Goal: Navigation & Orientation: Find specific page/section

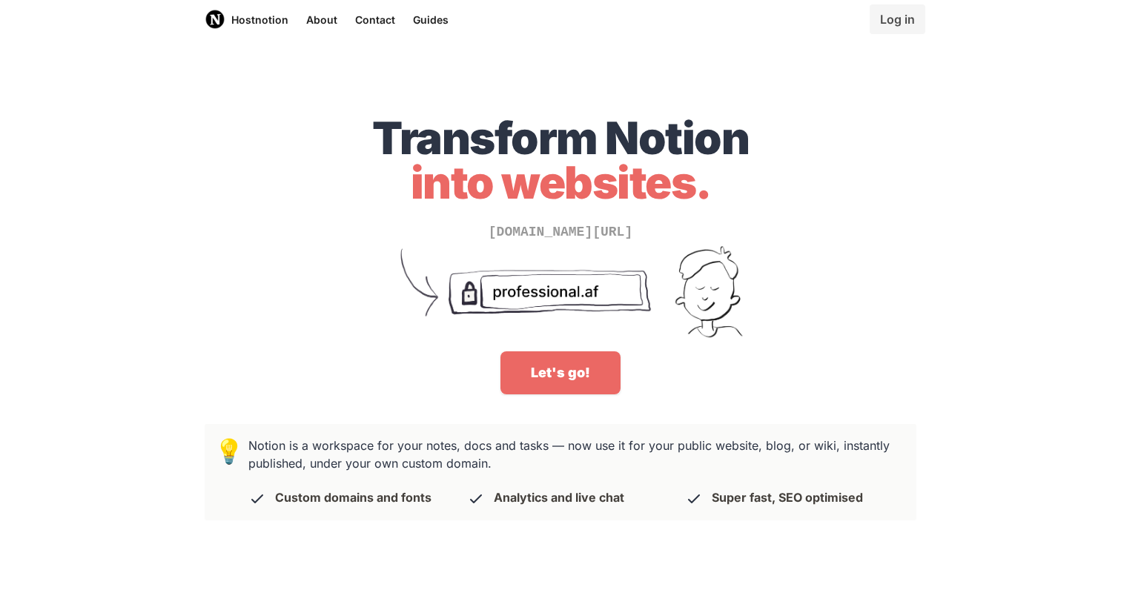
click at [511, 291] on img at bounding box center [560, 296] width 371 height 109
click at [580, 379] on link "Let's go!" at bounding box center [560, 372] width 120 height 43
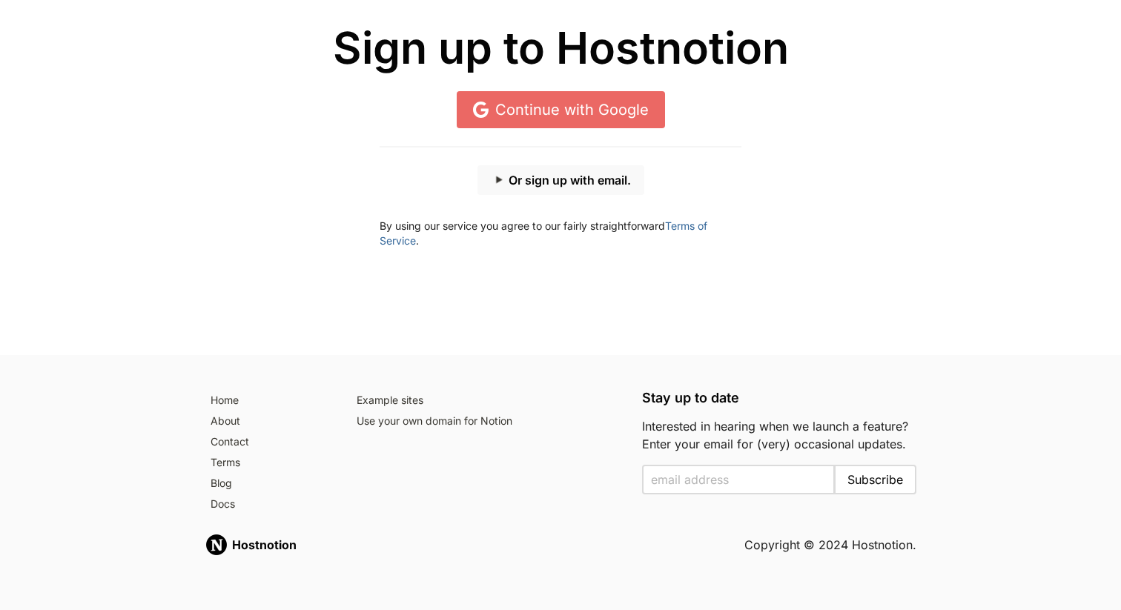
scroll to position [139, 0]
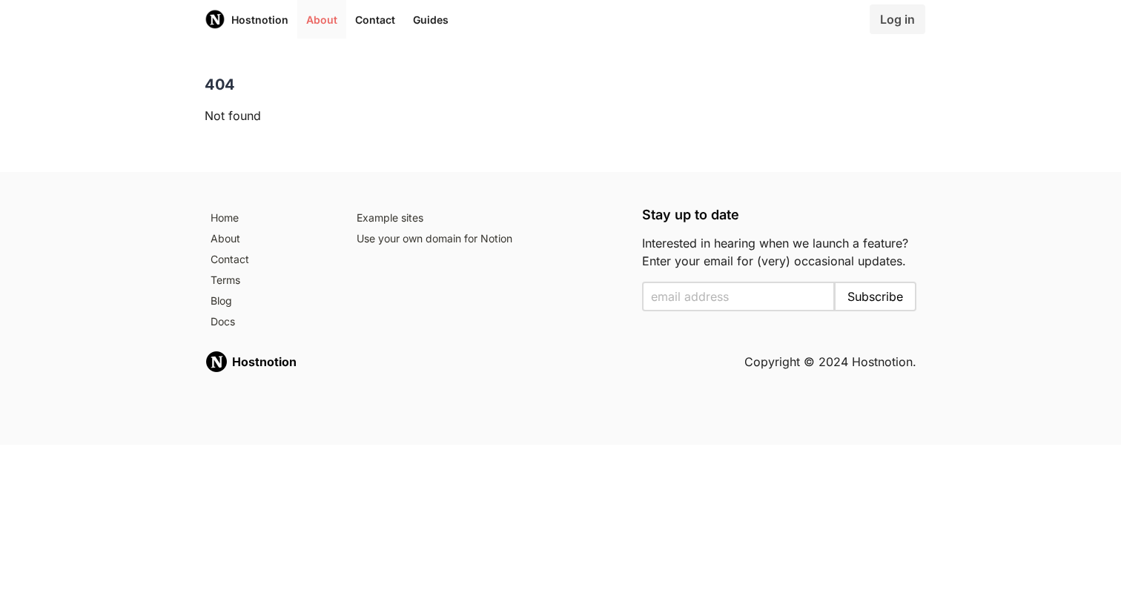
click at [313, 17] on link "About" at bounding box center [321, 19] width 49 height 39
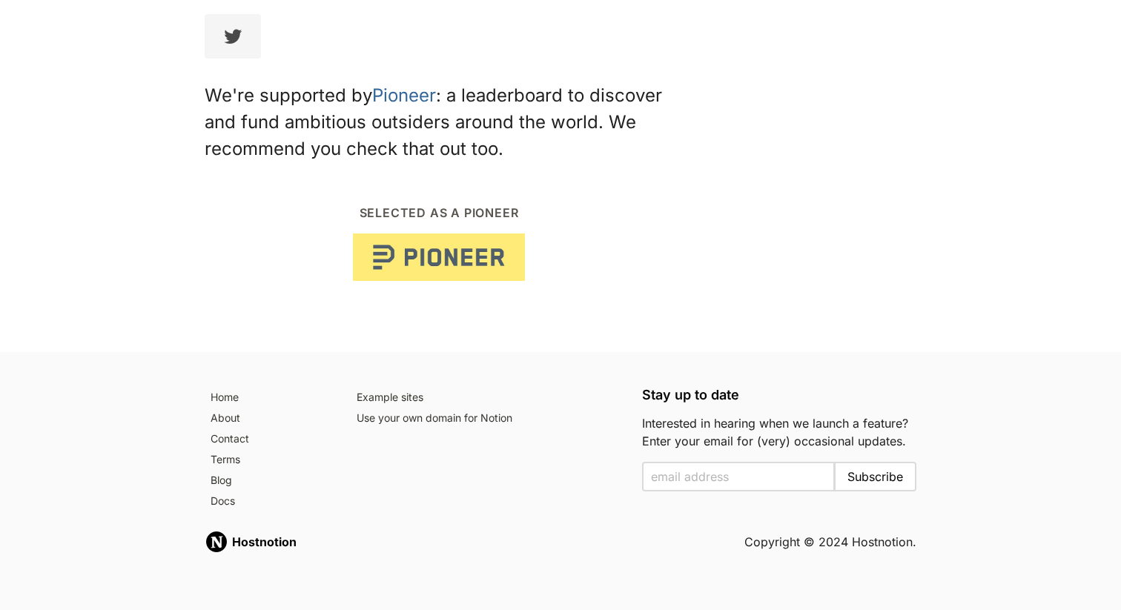
scroll to position [462, 0]
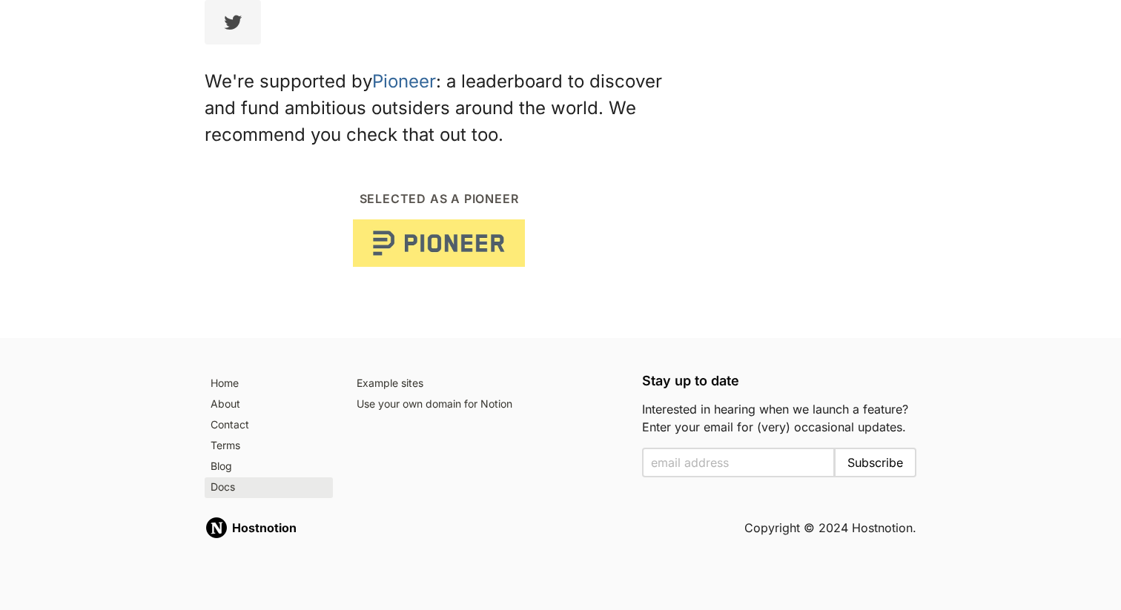
click at [250, 491] on link "Docs" at bounding box center [269, 487] width 128 height 21
